Goal: Information Seeking & Learning: Learn about a topic

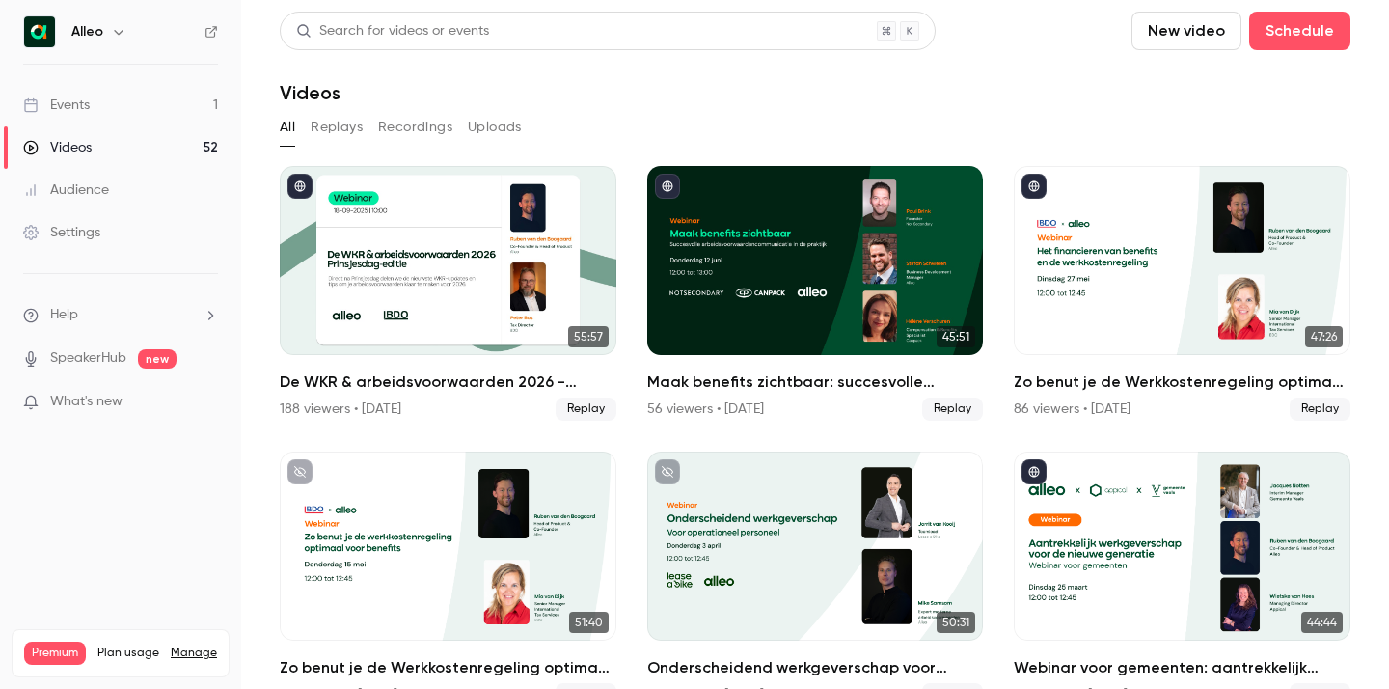
click at [165, 104] on link "Events 1" at bounding box center [120, 105] width 241 height 42
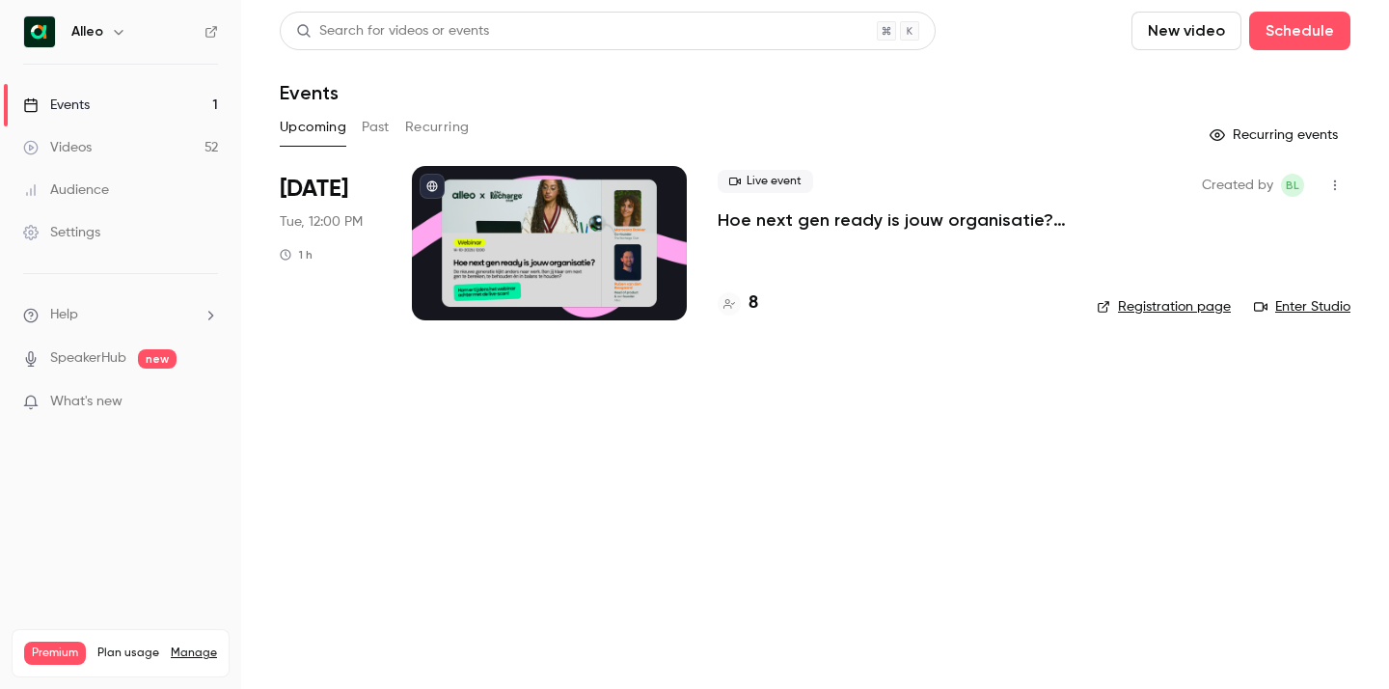
click at [379, 123] on button "Past" at bounding box center [376, 127] width 28 height 31
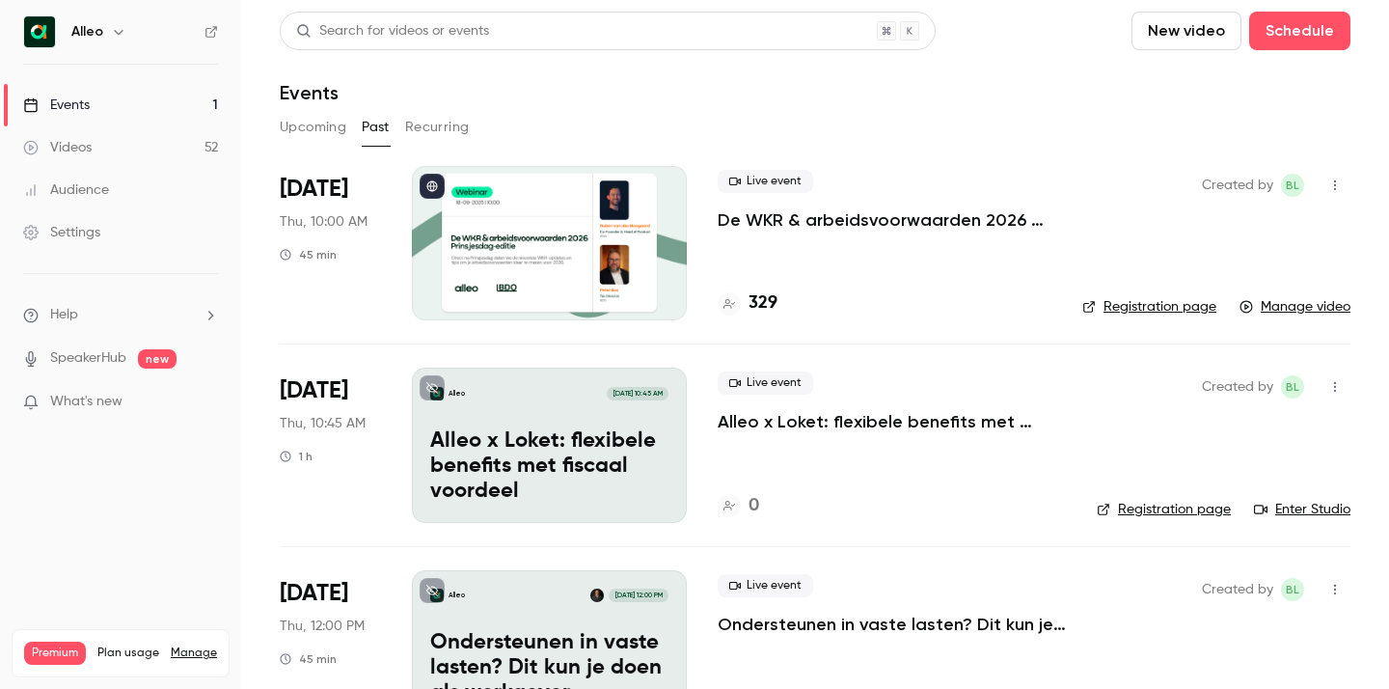
click at [860, 220] on p "De WKR & arbeidsvoorwaarden 2026 - [DATE] editie" at bounding box center [885, 219] width 334 height 23
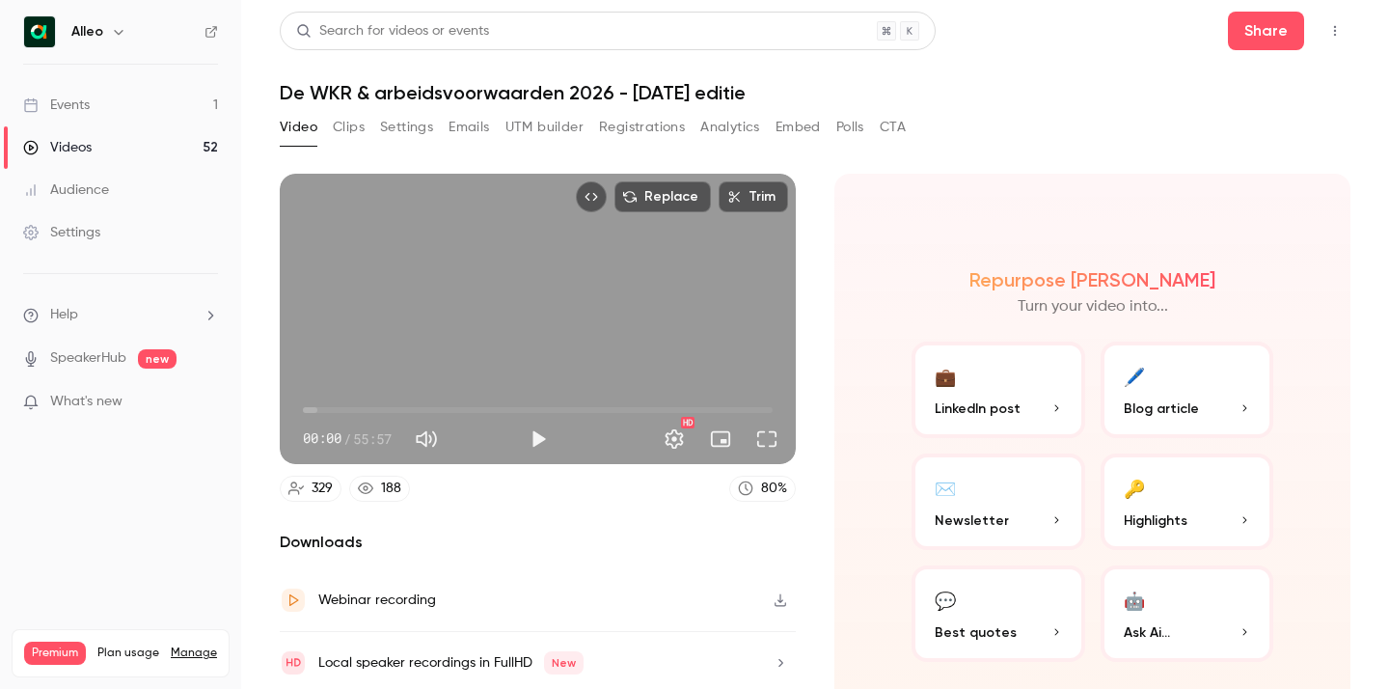
click at [179, 110] on link "Events 1" at bounding box center [120, 105] width 241 height 42
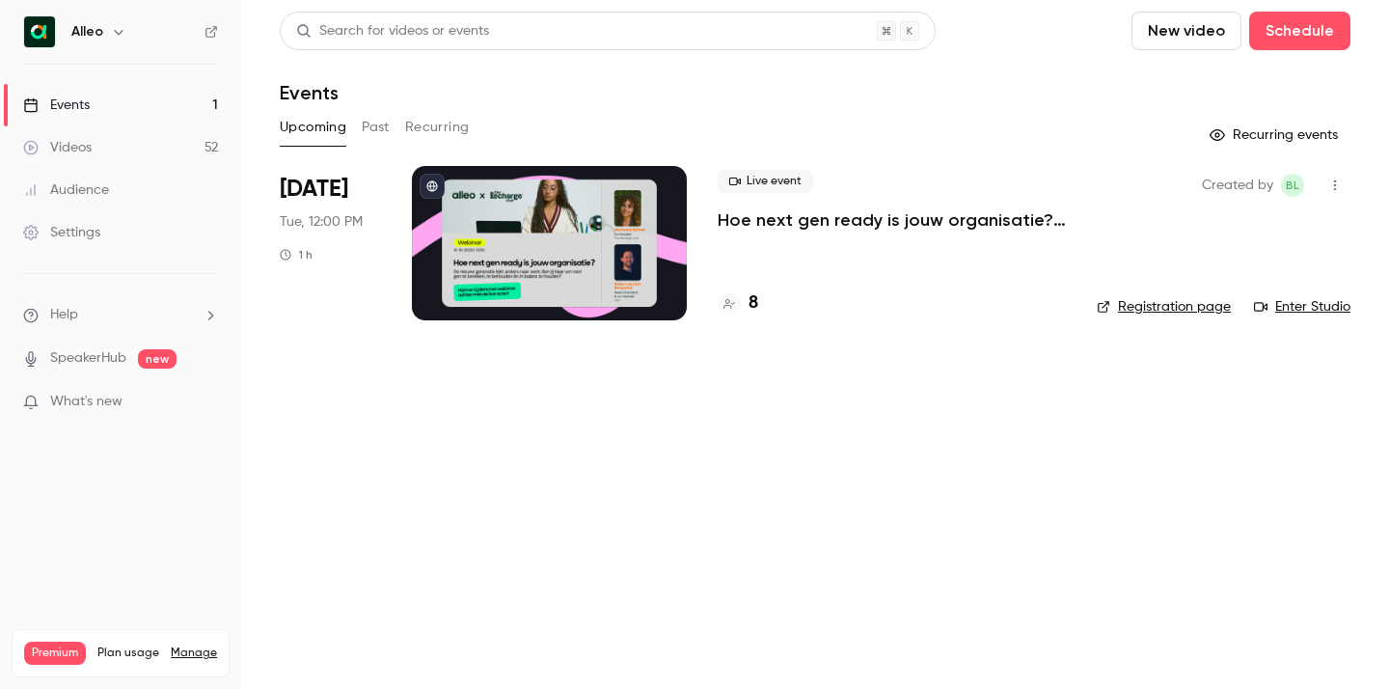
click at [123, 97] on link "Events 1" at bounding box center [120, 105] width 241 height 42
